Goal: Information Seeking & Learning: Learn about a topic

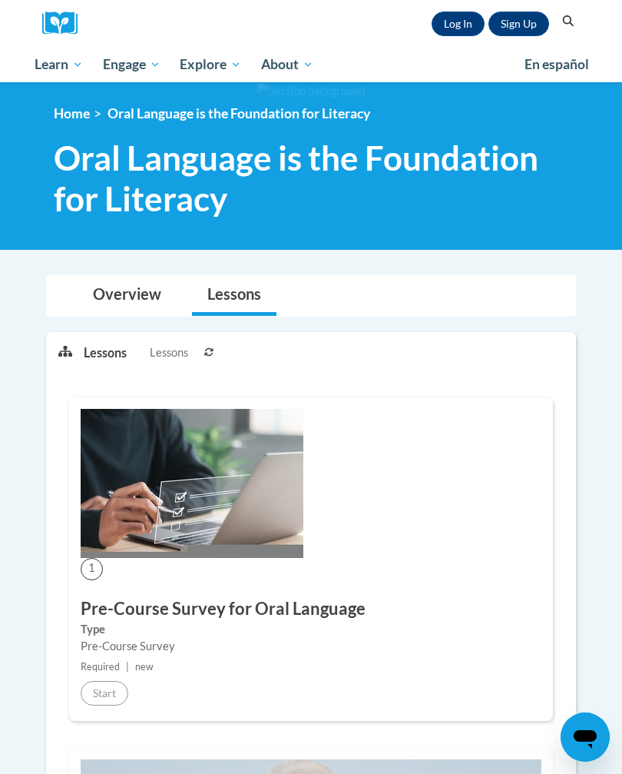
click at [247, 296] on link "Lessons" at bounding box center [234, 295] width 84 height 41
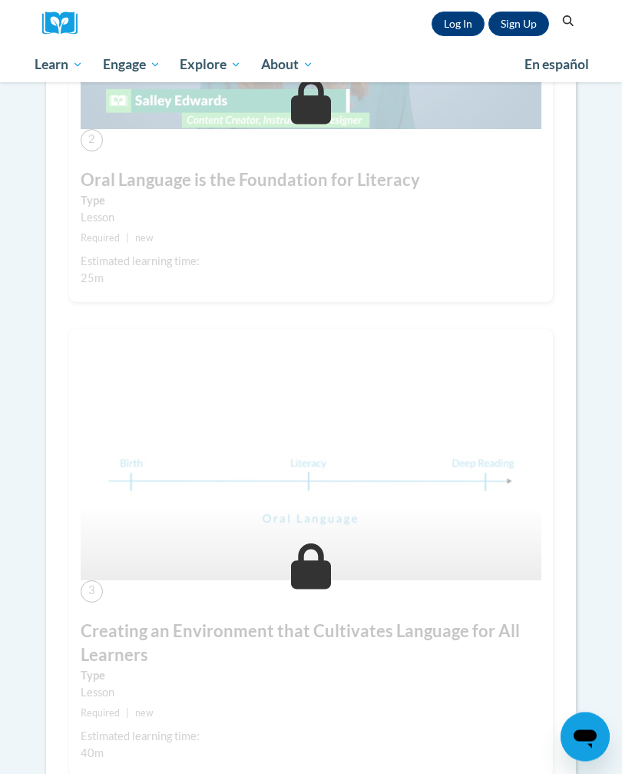
scroll to position [873, 0]
